Goal: Information Seeking & Learning: Check status

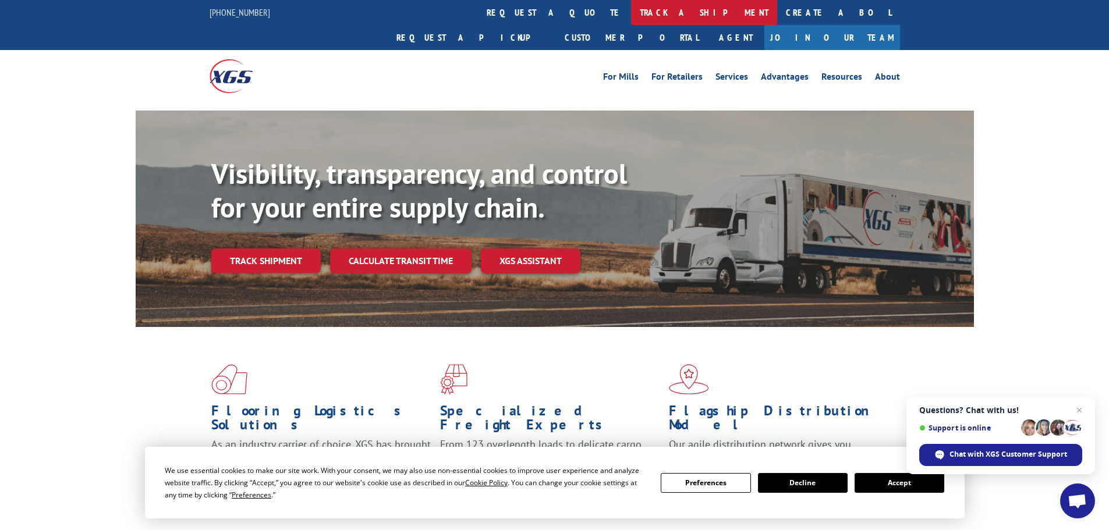
click at [631, 15] on link "track a shipment" at bounding box center [704, 12] width 146 height 25
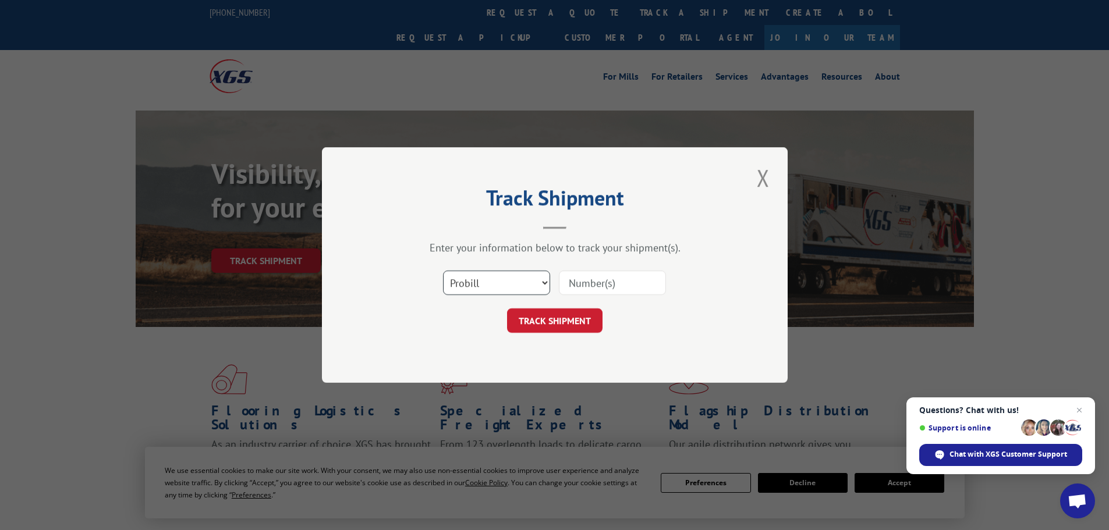
click at [477, 285] on select "Select category... Probill BOL PO" at bounding box center [496, 283] width 107 height 24
select select "po"
click at [443, 271] on select "Select category... Probill BOL PO" at bounding box center [496, 283] width 107 height 24
click at [592, 282] on input at bounding box center [612, 283] width 107 height 24
paste input "13504966"
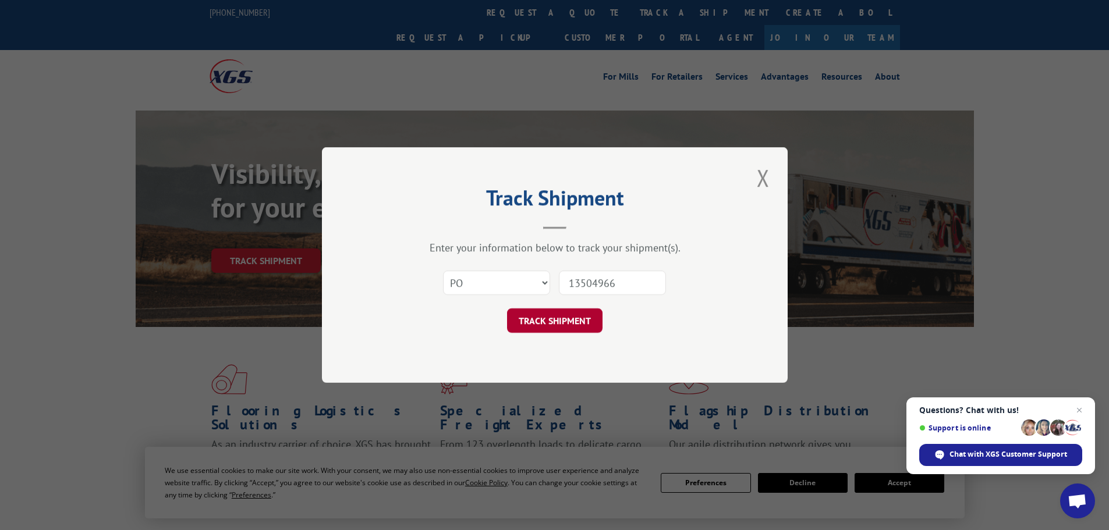
type input "13504966"
click at [561, 323] on button "TRACK SHIPMENT" at bounding box center [554, 320] width 95 height 24
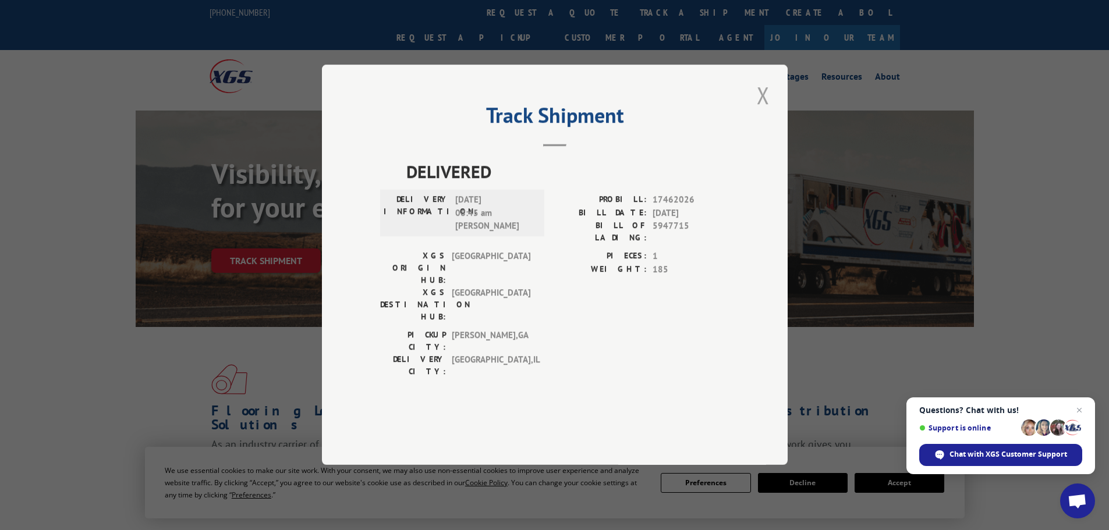
click at [766, 111] on button "Close modal" at bounding box center [763, 95] width 20 height 32
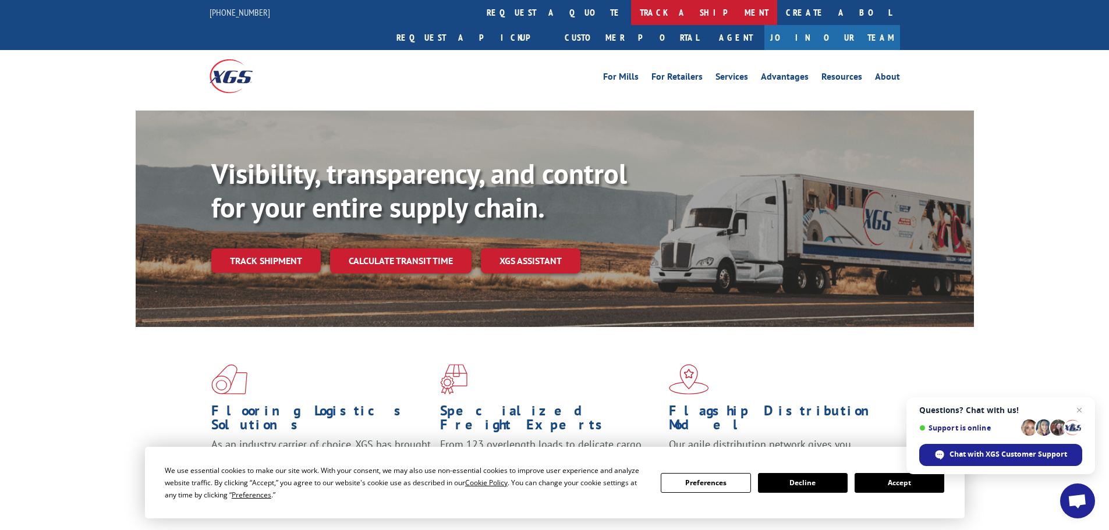
click at [631, 9] on link "track a shipment" at bounding box center [704, 12] width 146 height 25
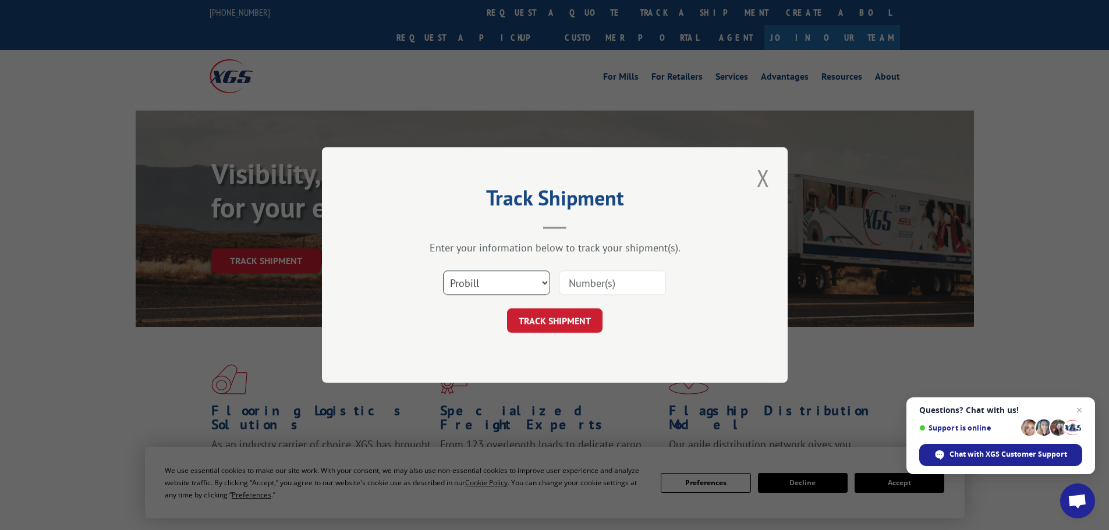
drag, startPoint x: 467, startPoint y: 286, endPoint x: 471, endPoint y: 294, distance: 8.6
click at [467, 286] on select "Select category... Probill BOL PO" at bounding box center [496, 283] width 107 height 24
select select "po"
click at [443, 271] on select "Select category... Probill BOL PO" at bounding box center [496, 283] width 107 height 24
click at [574, 281] on input at bounding box center [612, 283] width 107 height 24
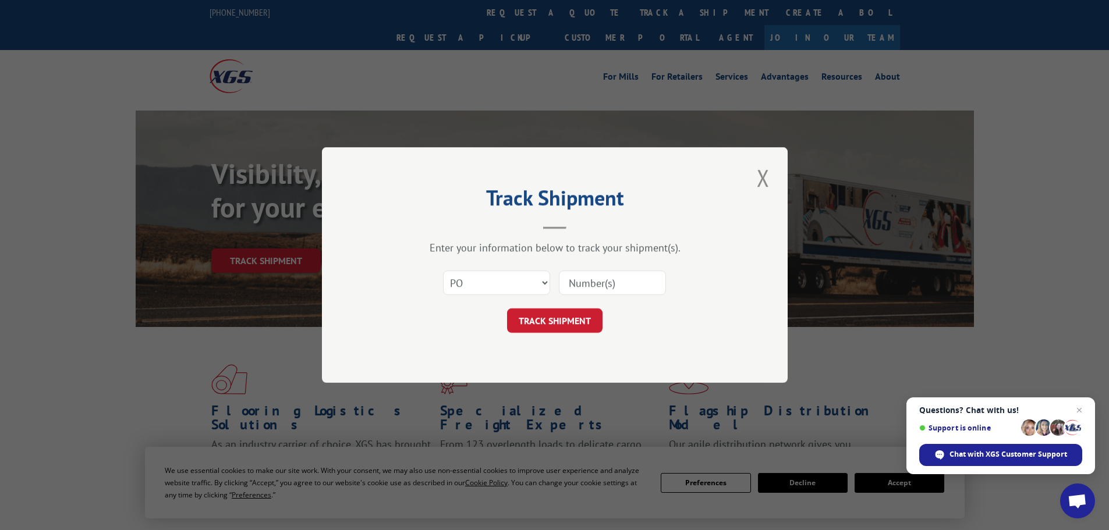
paste input "13504943"
type input "13504943"
click at [563, 320] on button "TRACK SHIPMENT" at bounding box center [554, 320] width 95 height 24
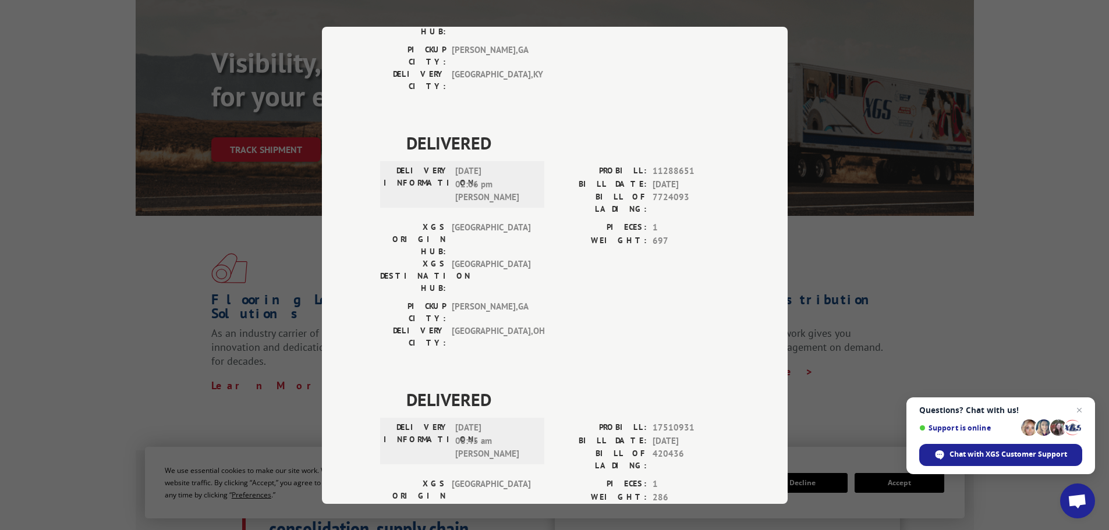
scroll to position [116, 0]
